Goal: Transaction & Acquisition: Subscribe to service/newsletter

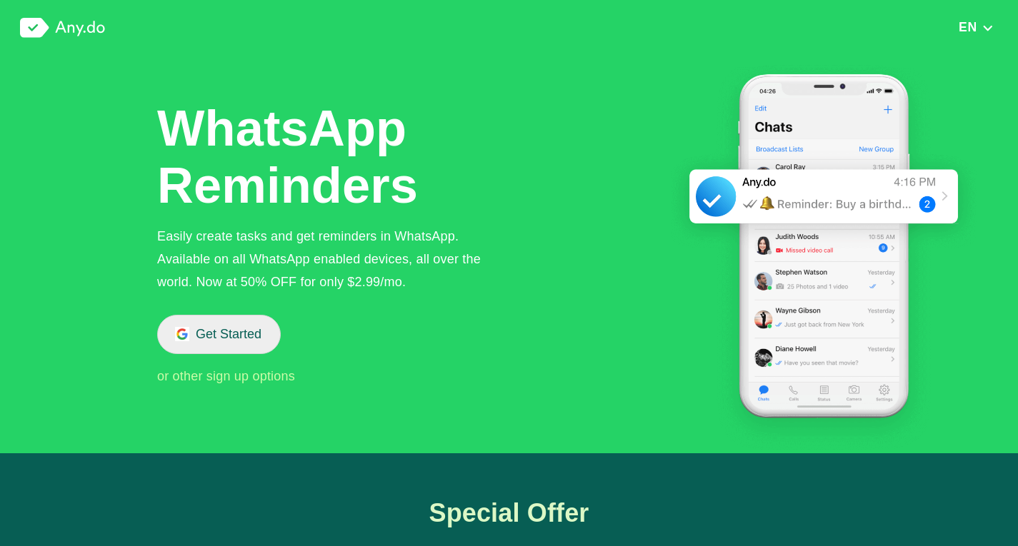
click at [230, 327] on button "Get Started" at bounding box center [219, 334] width 124 height 39
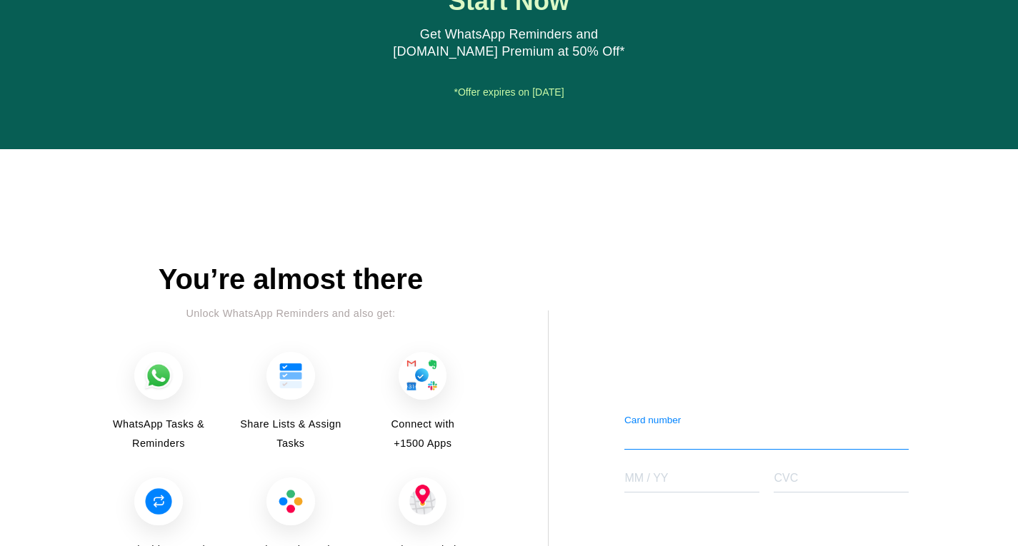
scroll to position [1732, 0]
